Goal: Information Seeking & Learning: Understand process/instructions

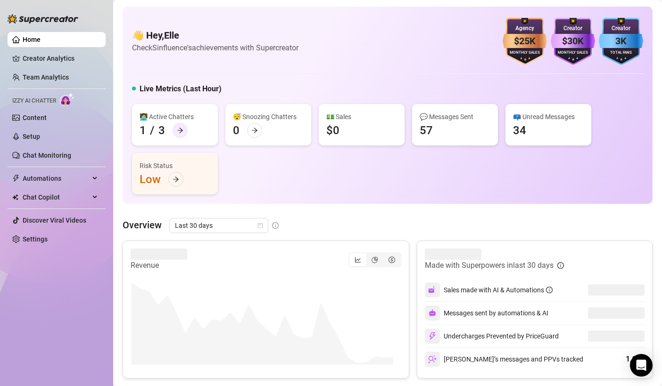
click at [180, 127] on icon "arrow-right" at bounding box center [180, 130] width 7 height 7
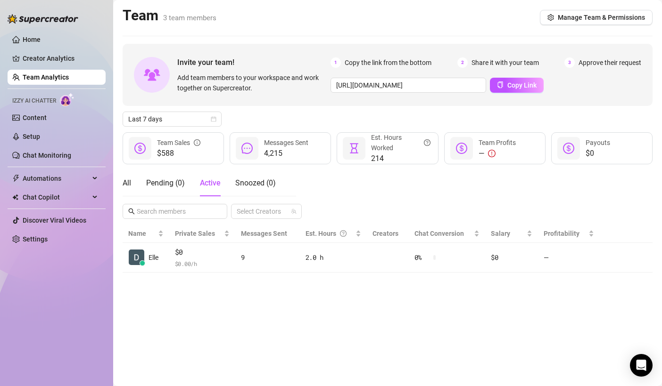
click at [180, 150] on span "$588" at bounding box center [178, 153] width 43 height 11
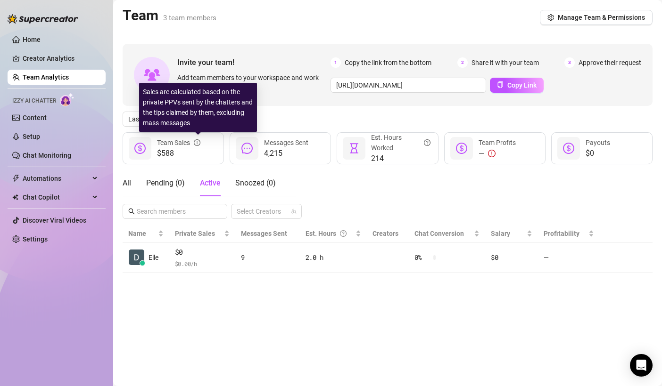
click at [197, 143] on icon "info-circle" at bounding box center [197, 142] width 7 height 7
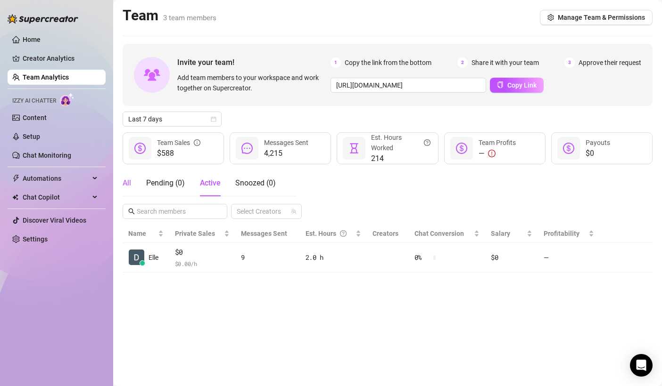
click at [127, 182] on div "All" at bounding box center [127, 183] width 8 height 11
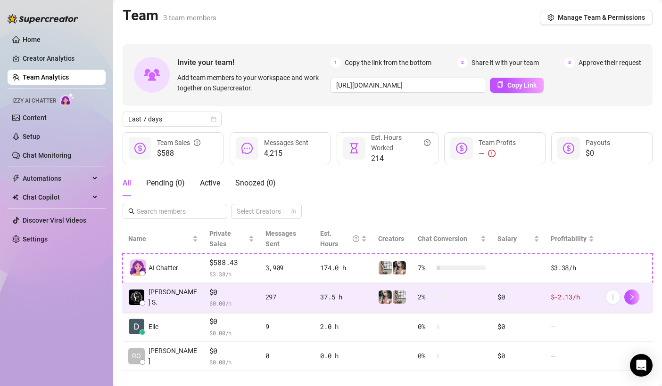
click at [565, 292] on div "$-2.13 /h" at bounding box center [571, 297] width 43 height 10
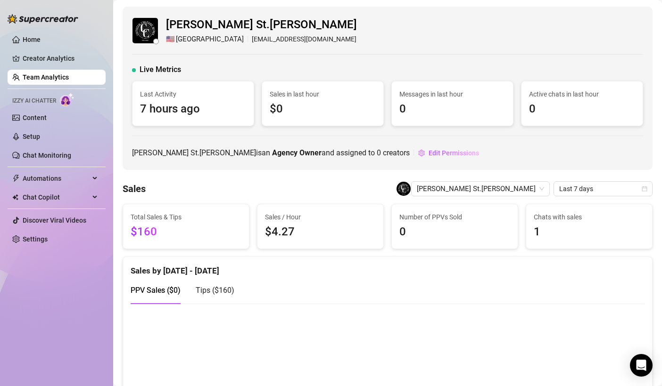
click at [69, 80] on link "Team Analytics" at bounding box center [46, 78] width 46 height 8
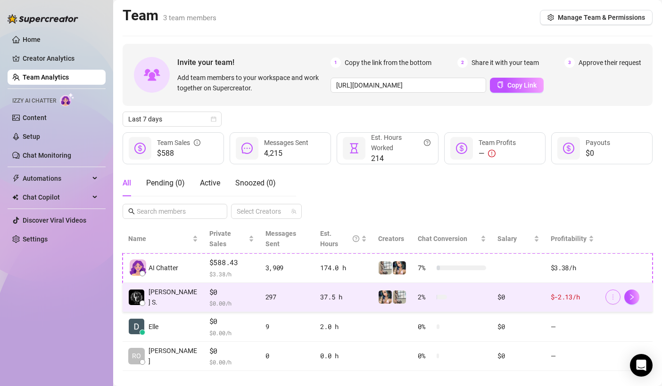
click at [609, 294] on icon "more" at bounding box center [612, 297] width 7 height 7
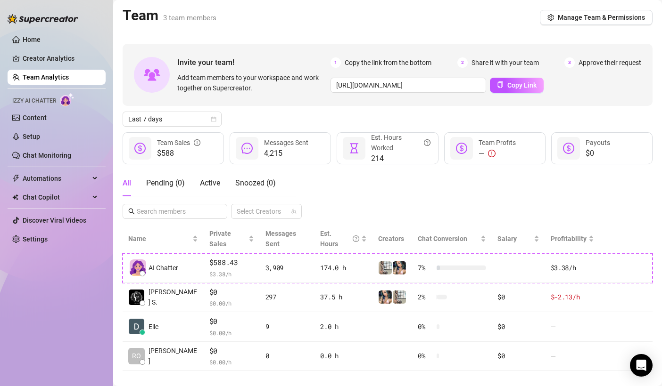
scroll to position [1, 0]
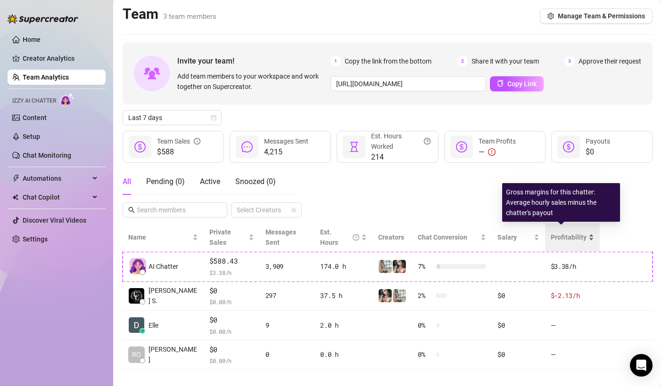
click at [570, 234] on span "Profitability" at bounding box center [568, 238] width 36 height 8
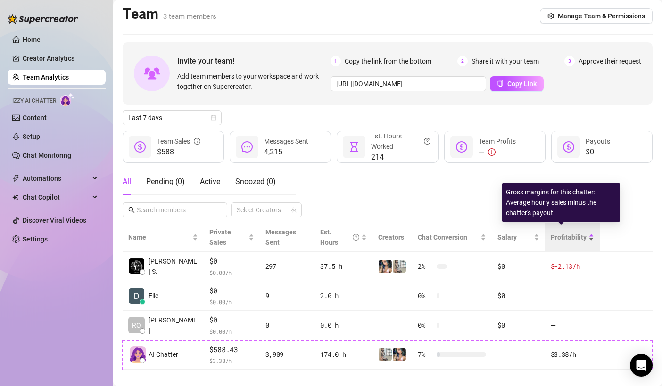
click at [570, 234] on span "Profitability" at bounding box center [568, 238] width 36 height 8
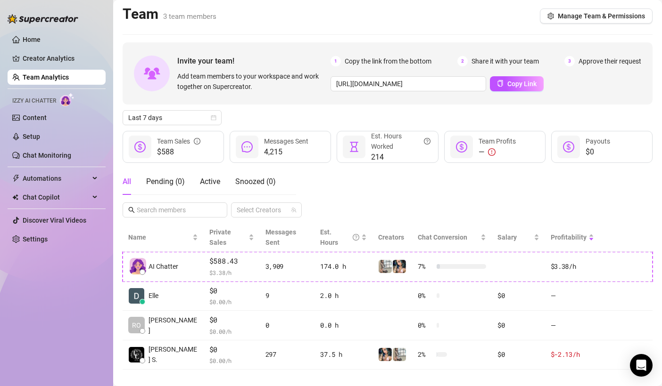
click at [184, 109] on div "Invite your team! Add team members to your workspace and work together on Super…" at bounding box center [388, 205] width 530 height 327
click at [213, 120] on icon "calendar" at bounding box center [213, 117] width 5 height 5
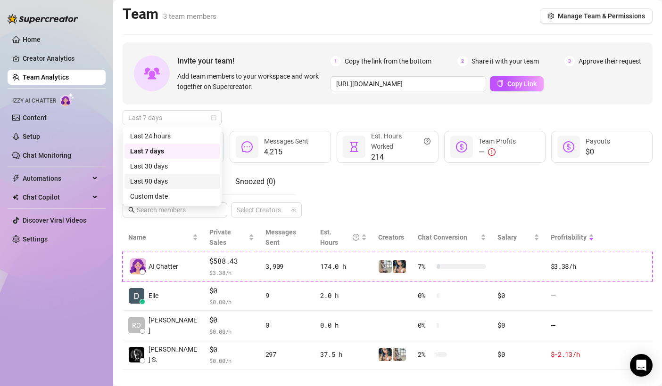
click at [180, 182] on div "Last 90 days" at bounding box center [172, 181] width 84 height 10
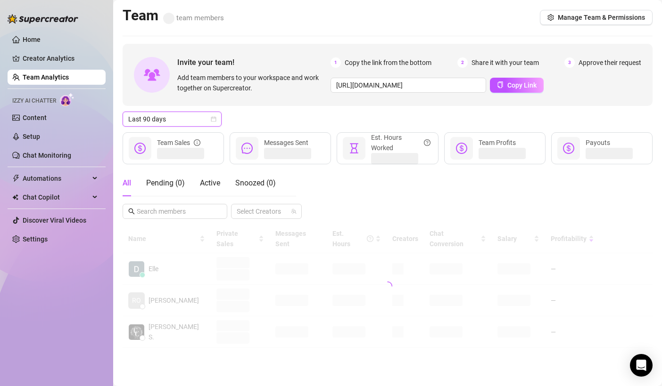
scroll to position [0, 0]
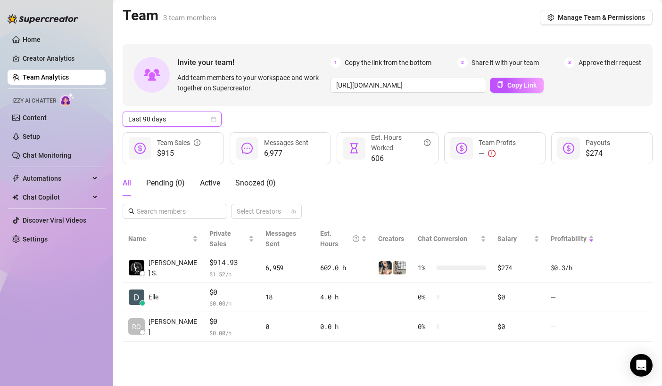
click at [210, 115] on span "Last 90 days" at bounding box center [172, 119] width 88 height 14
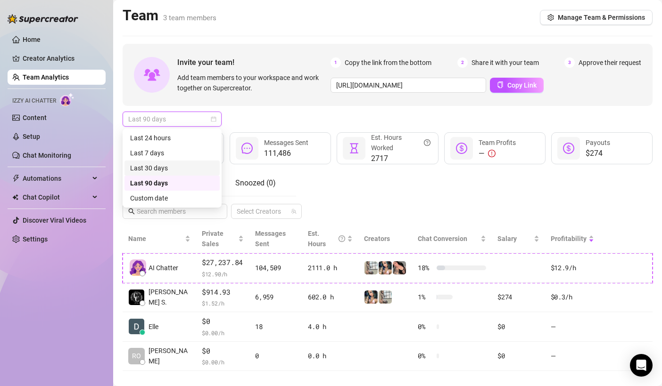
click at [177, 171] on div "Last 30 days" at bounding box center [172, 168] width 84 height 10
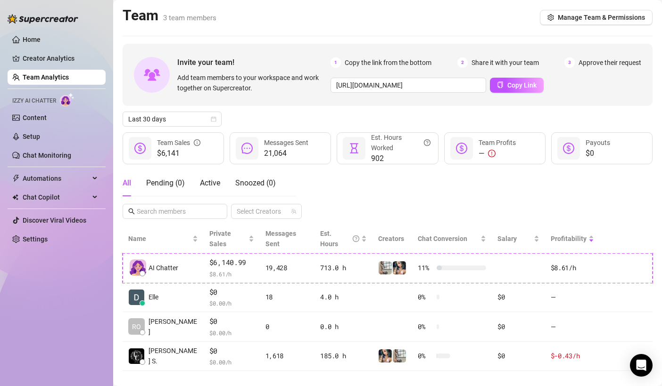
click at [346, 186] on div "All Pending ( 0 ) Active Snoozed ( 0 ) Select Creators" at bounding box center [388, 194] width 530 height 49
click at [300, 186] on div "All Pending ( 0 ) Active Snoozed ( 0 ) Select Creators" at bounding box center [388, 194] width 530 height 49
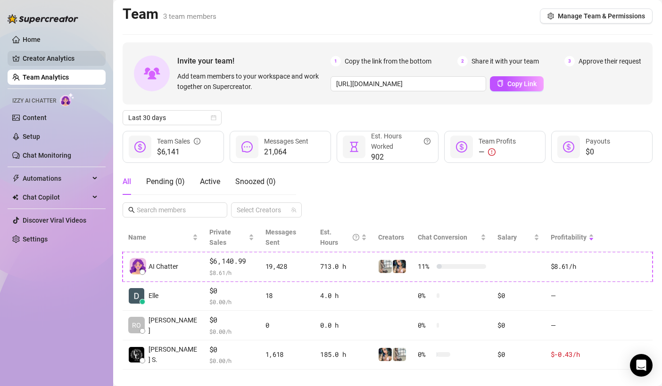
click at [34, 52] on link "Creator Analytics" at bounding box center [60, 58] width 75 height 15
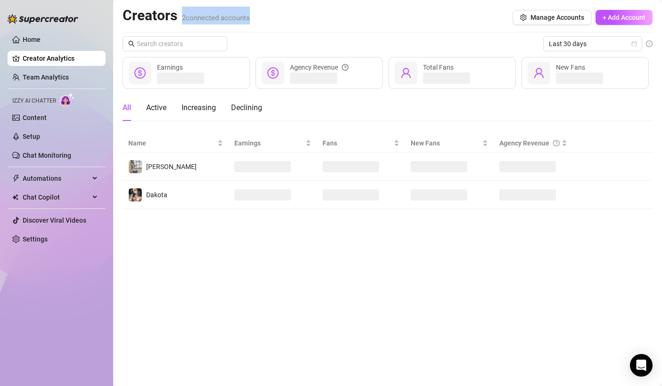
drag, startPoint x: 187, startPoint y: 20, endPoint x: 251, endPoint y: 16, distance: 64.7
click at [250, 16] on span "2 connected accounts" at bounding box center [216, 18] width 68 height 8
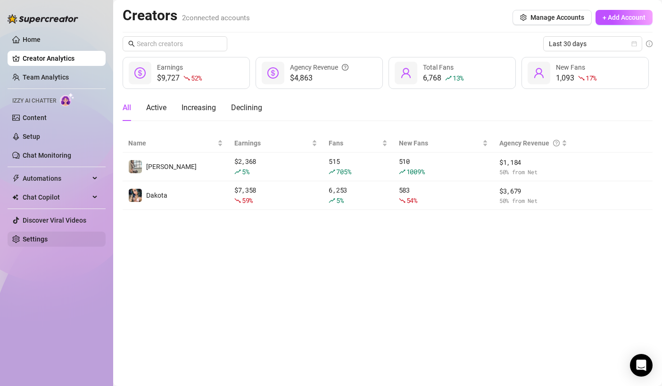
click at [48, 241] on link "Settings" at bounding box center [35, 240] width 25 height 8
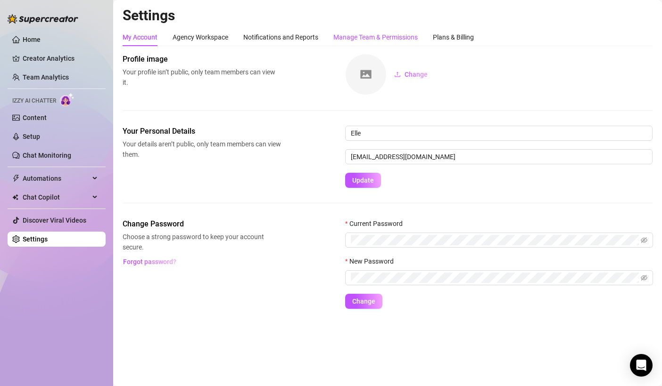
click at [370, 36] on div "Manage Team & Permissions" at bounding box center [375, 37] width 84 height 10
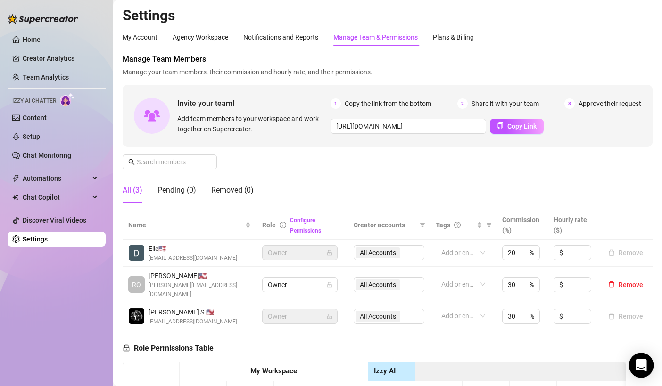
click at [643, 365] on icon "Open Intercom Messenger" at bounding box center [640, 366] width 11 height 12
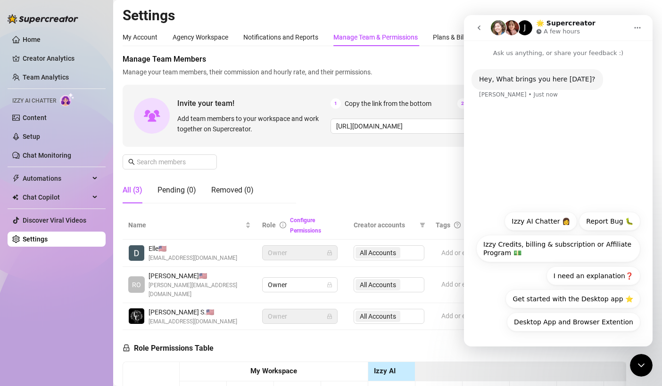
click at [639, 368] on icon "Close Intercom Messenger" at bounding box center [640, 365] width 11 height 11
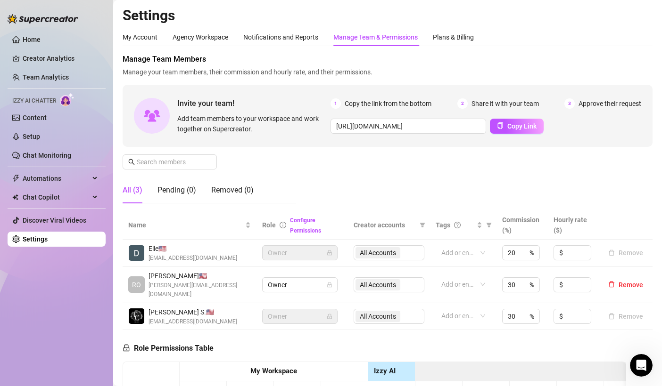
click at [638, 363] on icon "Open Intercom Messenger" at bounding box center [641, 366] width 16 height 16
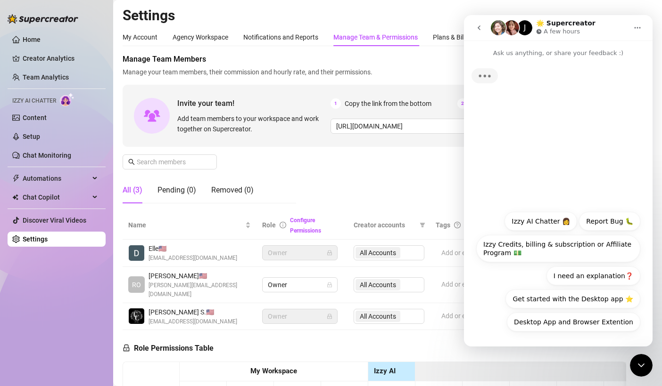
click at [476, 28] on icon "go back" at bounding box center [479, 28] width 8 height 8
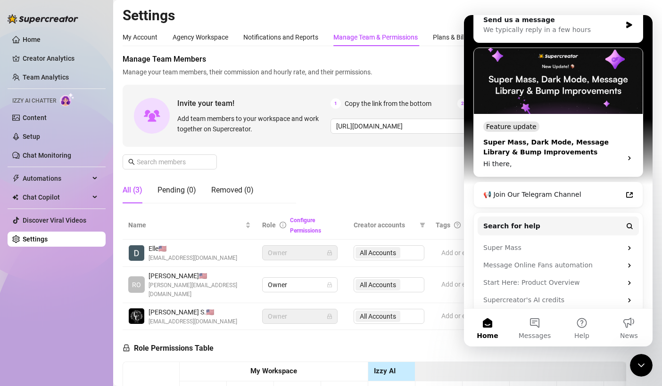
scroll to position [127, 0]
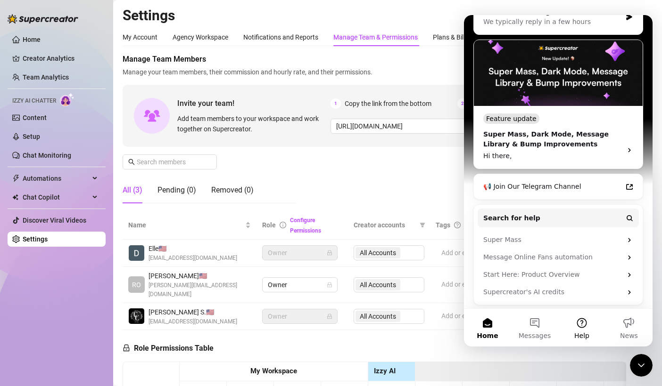
click at [580, 334] on span "Help" at bounding box center [581, 336] width 15 height 7
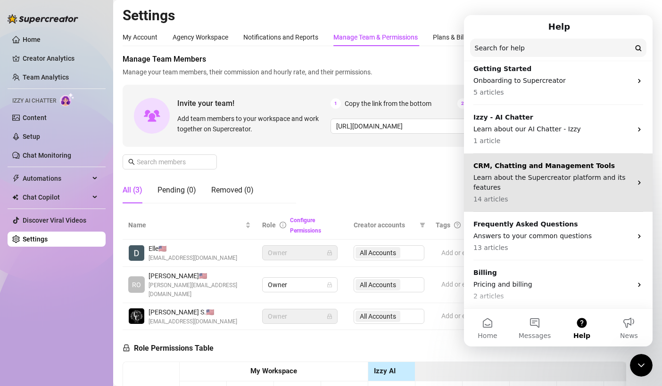
scroll to position [0, 0]
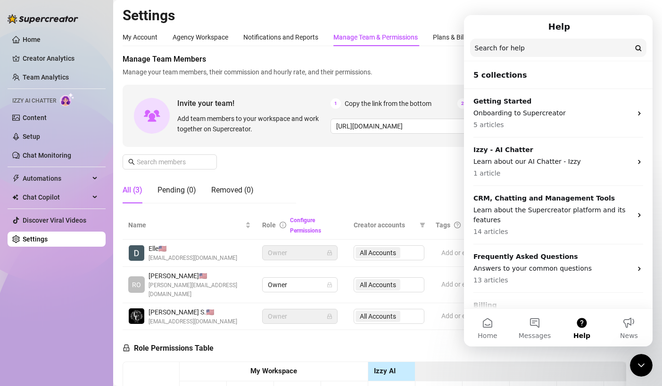
click at [523, 45] on input "Search for help" at bounding box center [558, 48] width 176 height 18
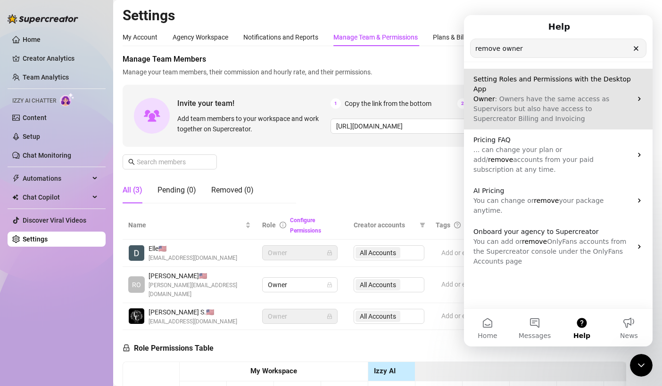
type input "remove owner"
click at [539, 95] on span ": Owners have the same access as Supervisors but also have access to Supercreat…" at bounding box center [541, 108] width 136 height 27
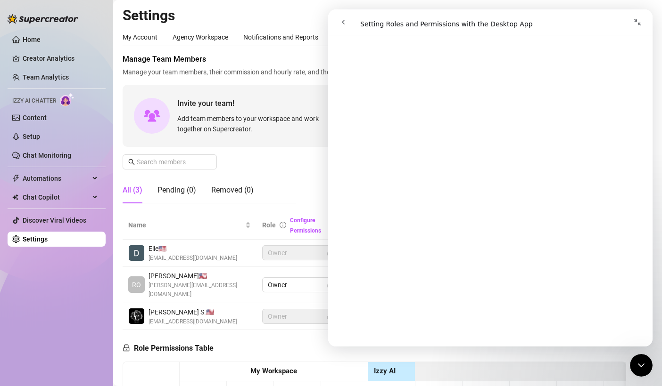
scroll to position [1218, 0]
click at [483, 330] on link "Open in help center" at bounding box center [489, 334] width 75 height 8
click at [303, 7] on h2 "Settings" at bounding box center [388, 16] width 530 height 18
click at [345, 22] on icon "go back" at bounding box center [343, 22] width 8 height 8
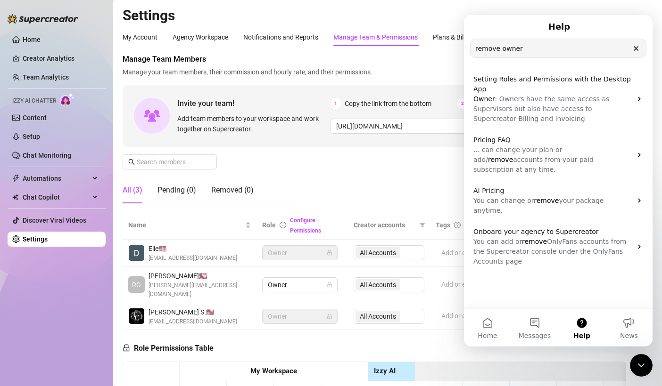
click at [635, 49] on icon "Clear" at bounding box center [636, 49] width 4 height 4
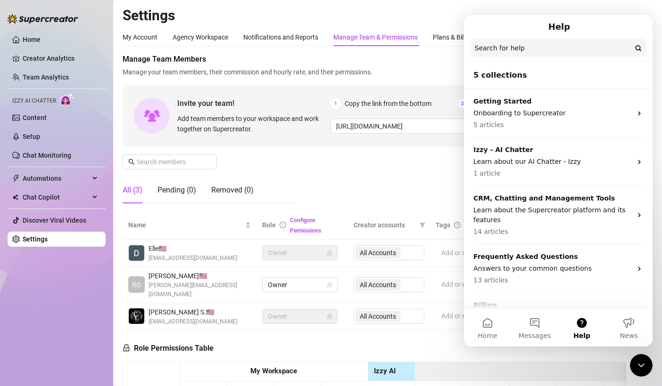
click at [379, 22] on h2 "Settings" at bounding box center [388, 16] width 530 height 18
click at [635, 364] on icon "Close Intercom Messenger" at bounding box center [640, 365] width 11 height 11
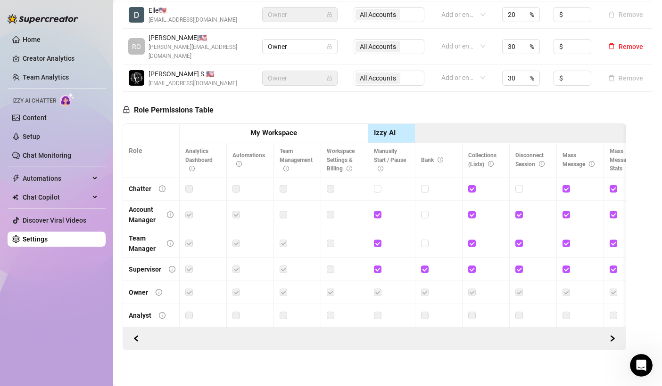
scroll to position [118, 0]
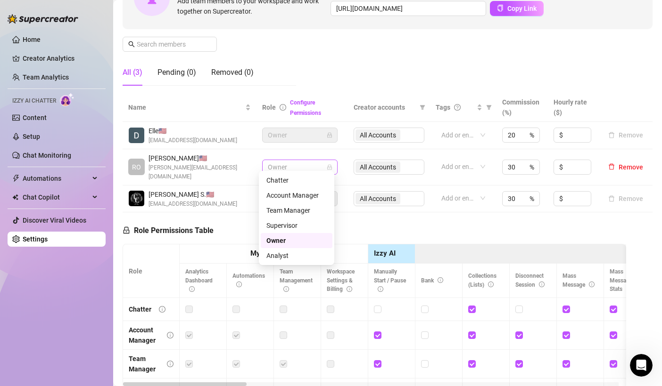
click at [299, 161] on span "Owner" at bounding box center [300, 167] width 64 height 14
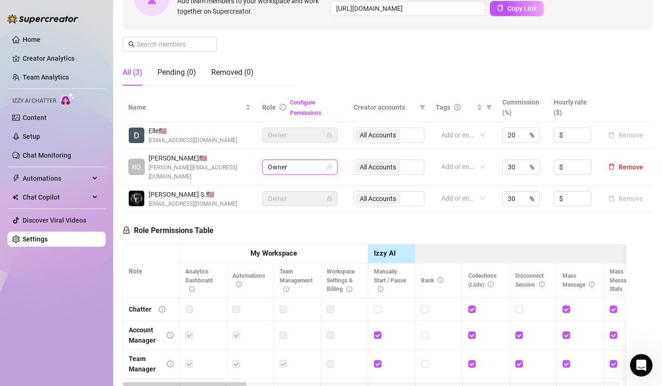
click at [299, 161] on span "Owner" at bounding box center [300, 167] width 64 height 14
click at [295, 114] on link "Configure Permissions" at bounding box center [305, 107] width 31 height 17
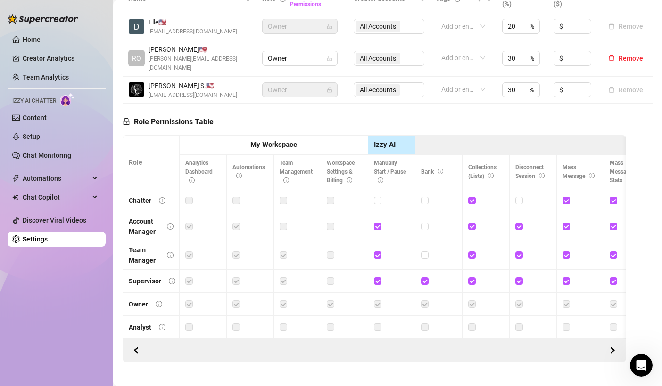
scroll to position [238, 0]
